Goal: Task Accomplishment & Management: Use online tool/utility

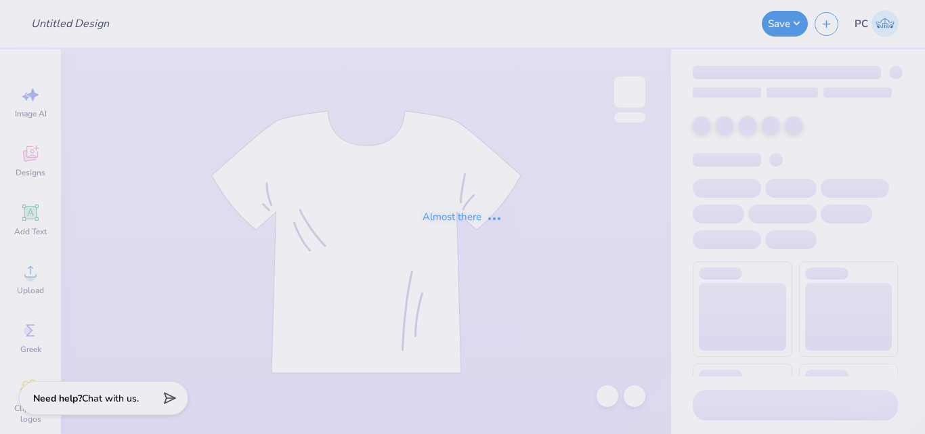
type input "Formula Sae- Merch"
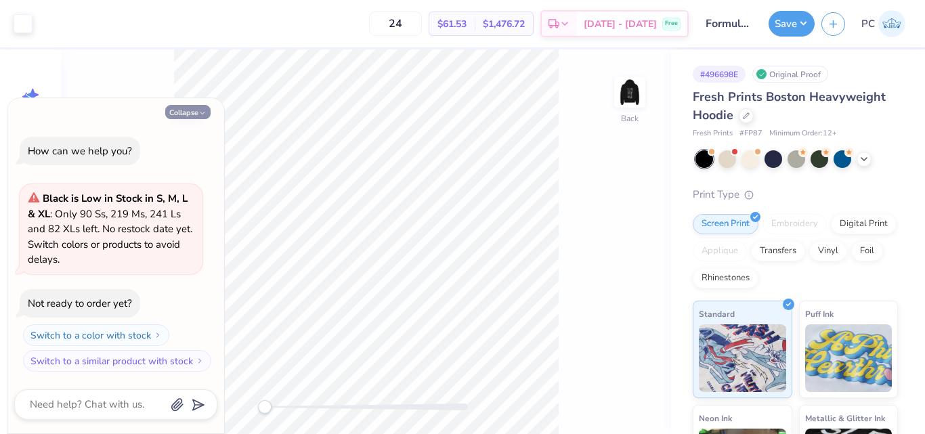
click at [187, 109] on button "Collapse" at bounding box center [187, 112] width 45 height 14
type textarea "x"
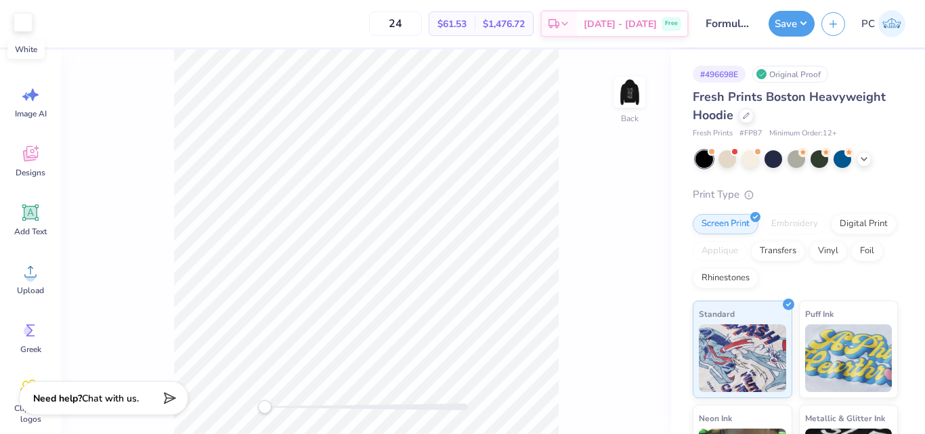
click at [28, 19] on div at bounding box center [23, 22] width 19 height 19
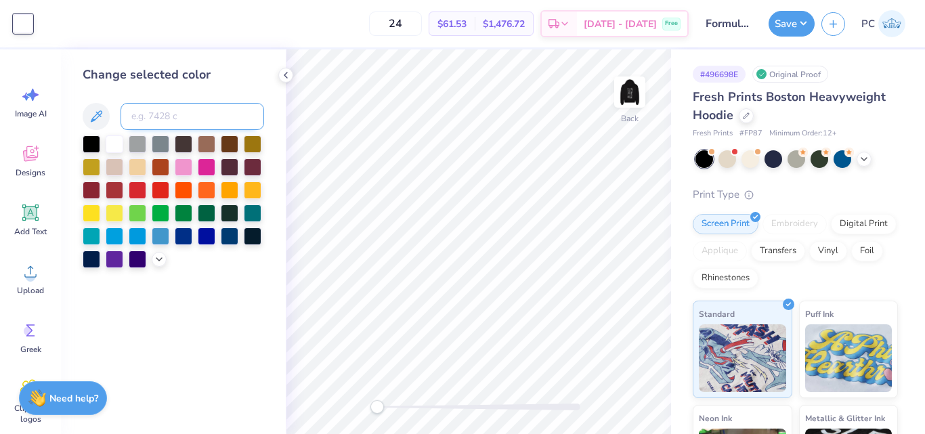
click at [179, 115] on input at bounding box center [193, 116] width 144 height 27
type input "7421"
click at [624, 104] on img at bounding box center [630, 92] width 54 height 54
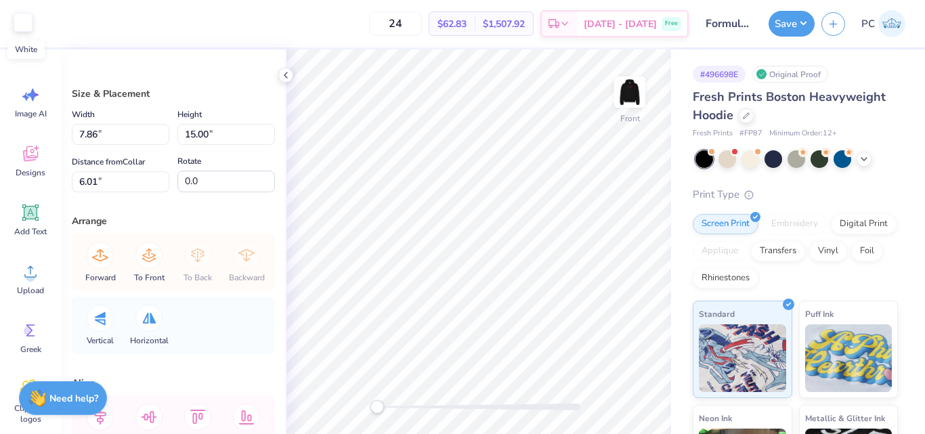
click at [30, 22] on div at bounding box center [23, 22] width 19 height 19
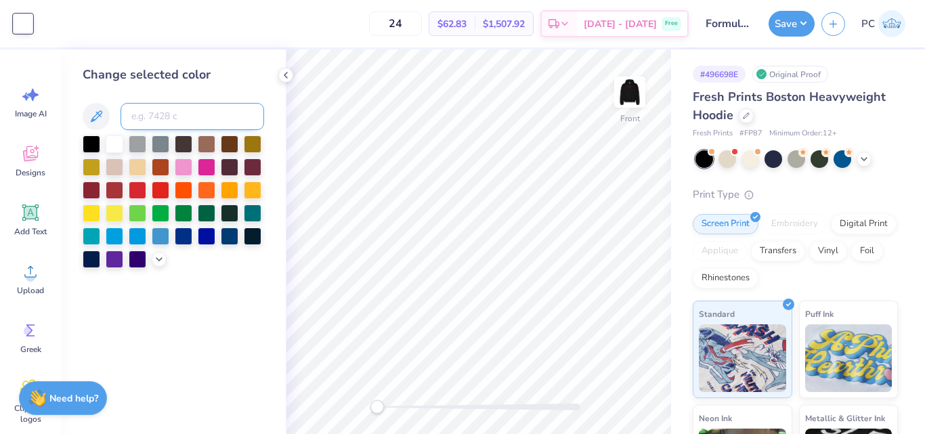
click at [188, 116] on input at bounding box center [193, 116] width 144 height 27
type input "7421"
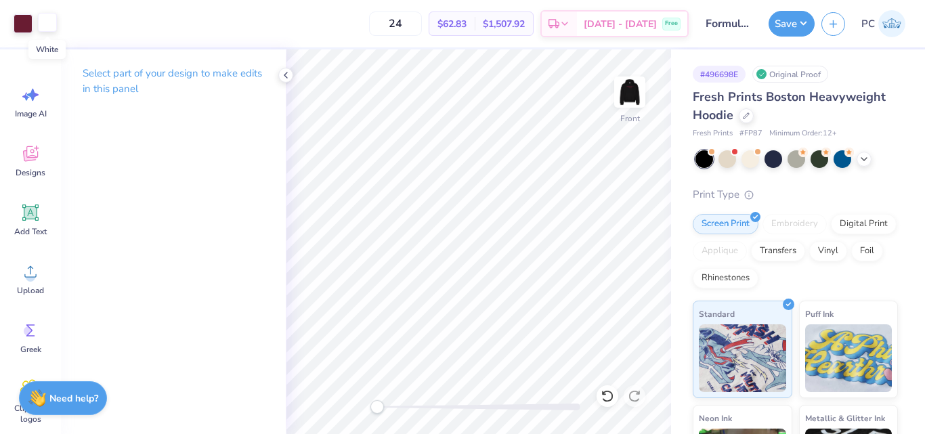
click at [47, 21] on div at bounding box center [47, 22] width 19 height 19
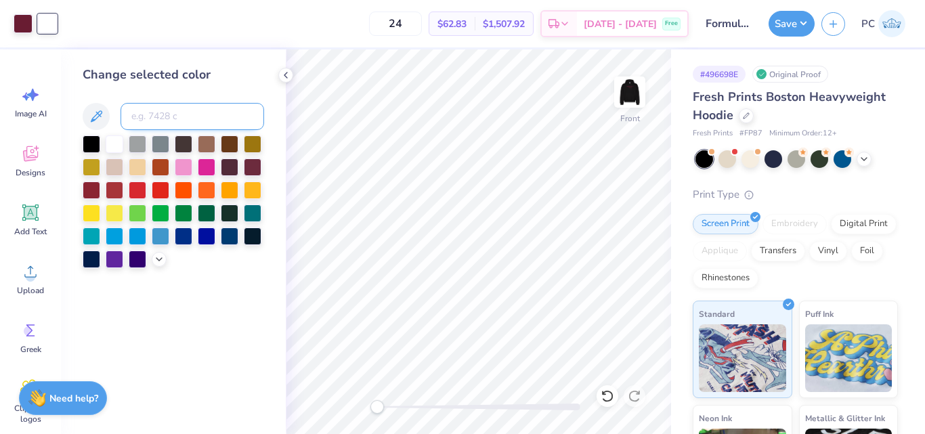
click at [158, 121] on input at bounding box center [193, 116] width 144 height 27
type input "7421"
click at [287, 77] on icon at bounding box center [285, 75] width 11 height 11
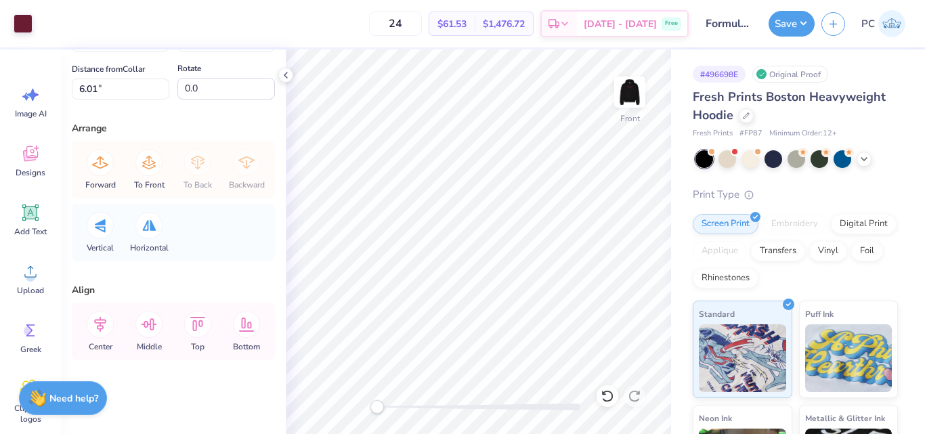
scroll to position [93, 0]
click at [783, 18] on button "Save" at bounding box center [792, 22] width 46 height 26
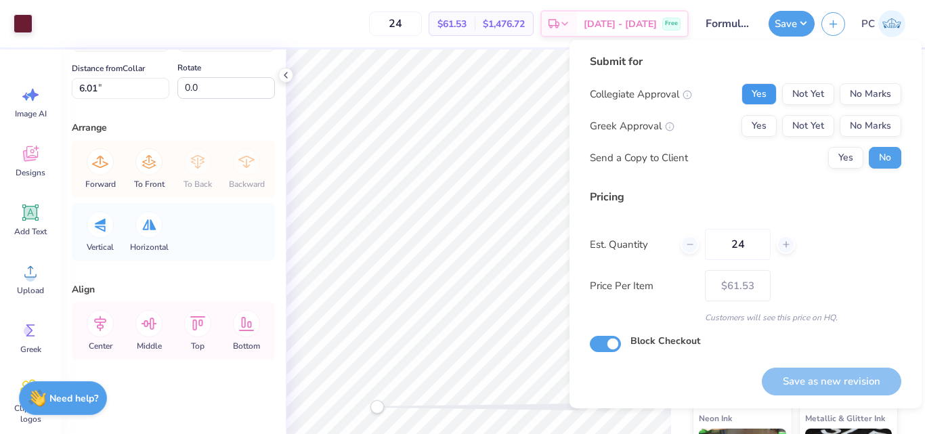
click at [748, 102] on button "Yes" at bounding box center [759, 94] width 35 height 22
click at [748, 130] on button "Yes" at bounding box center [759, 126] width 35 height 22
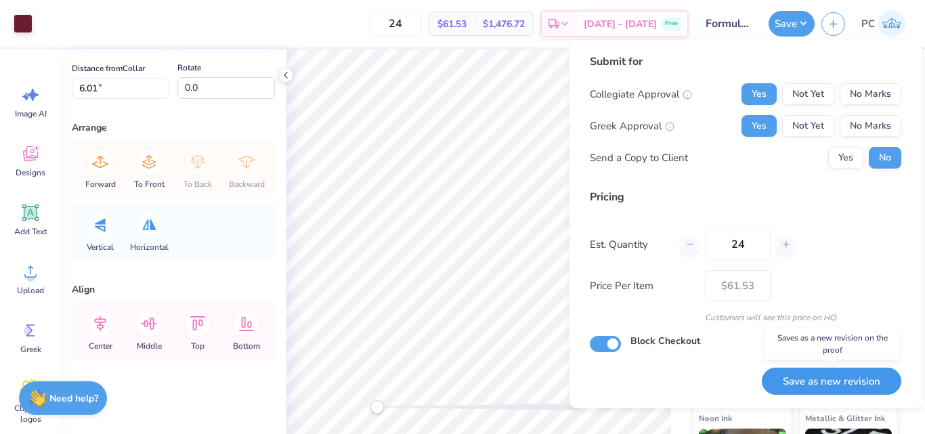
click at [792, 374] on button "Save as new revision" at bounding box center [832, 382] width 140 height 28
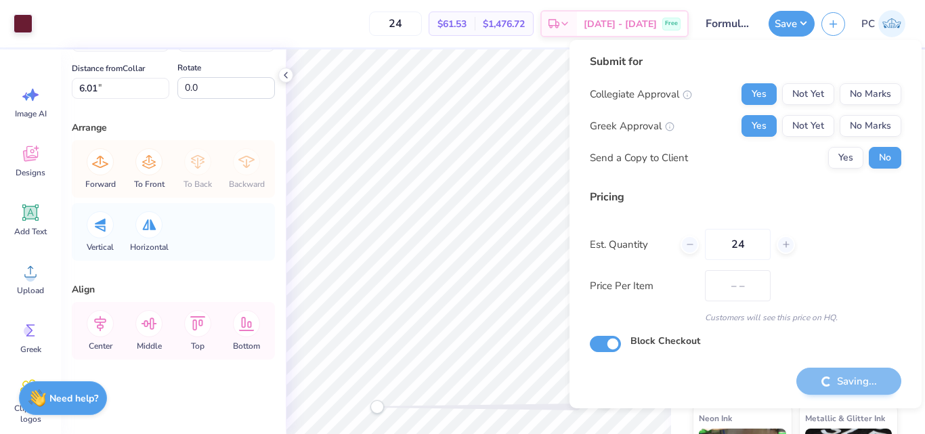
type input "$61.53"
